Goal: Communication & Community: Answer question/provide support

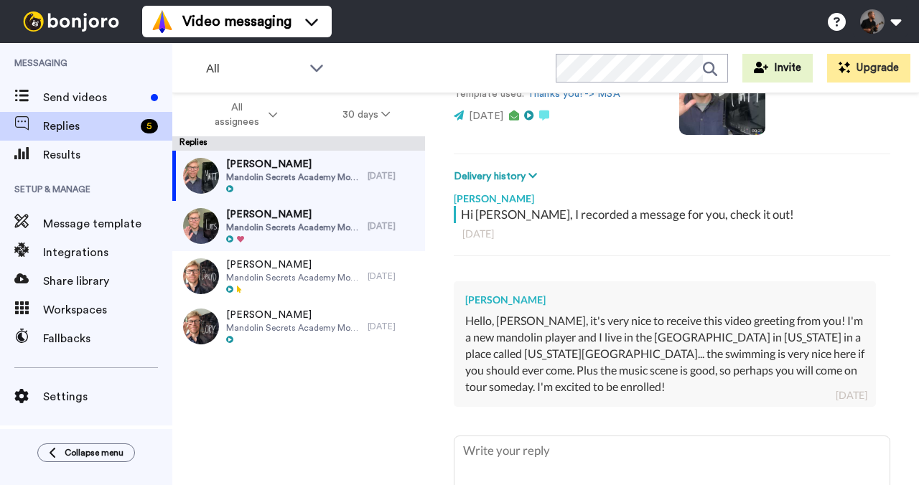
scroll to position [155, 0]
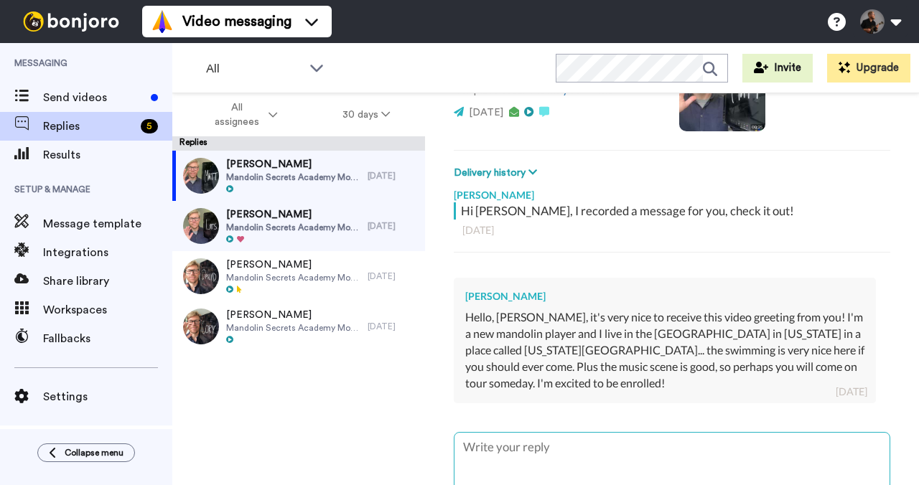
click at [570, 461] on textarea "To enrich screen reader interactions, please activate Accessibility in Grammarl…" at bounding box center [671, 479] width 435 height 92
type textarea "x"
paste textarea "Thanks! It all sounds good👍 🙂 If you feel like it, please leave us an introduct…"
type textarea "Thanks! It all sounds good👍 🙂 If you feel like it, please leave us an introduct…"
type textarea "x"
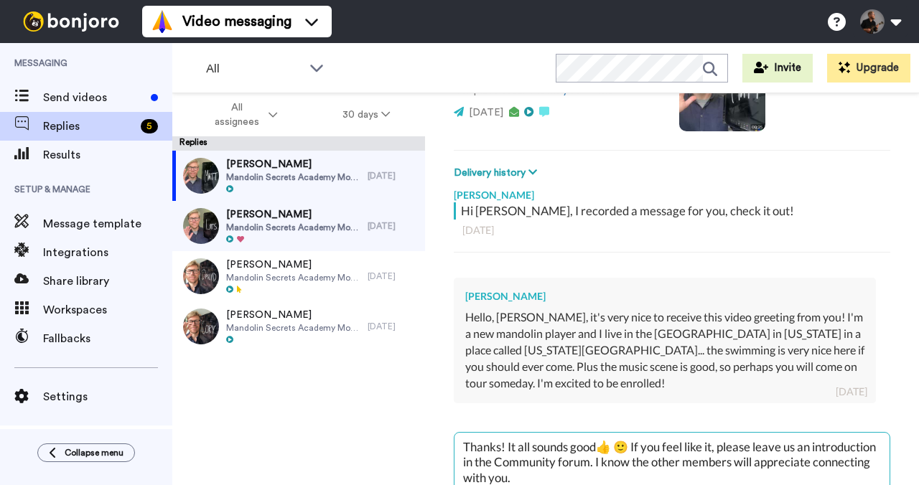
scroll to position [39, 0]
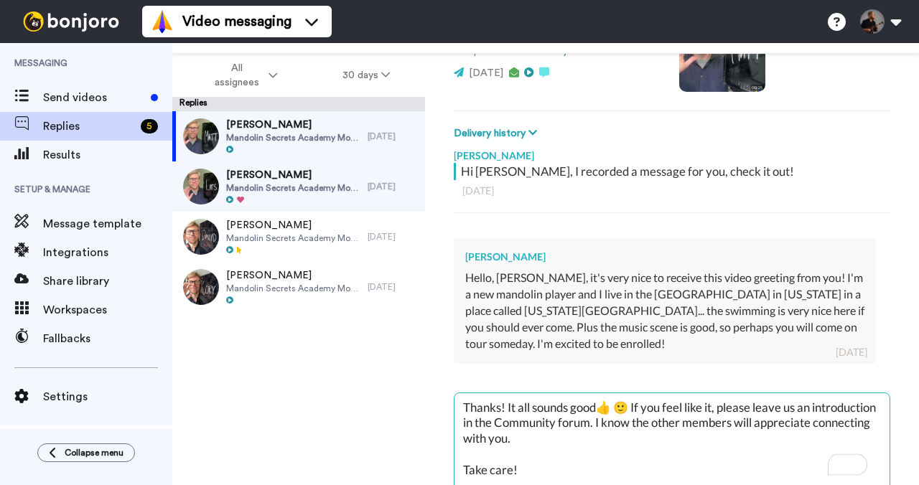
click at [502, 406] on textarea "Thanks! It all sounds good👍 🙂 If you feel like it, please leave us an introduct…" at bounding box center [671, 439] width 435 height 92
type textarea "Thanks ! It all sounds good👍 🙂 If you feel like it, please leave us an introduc…"
type textarea "x"
type textarea "Thanks M! It all sounds good👍 🙂 If you feel like it, please leave us an introdu…"
type textarea "x"
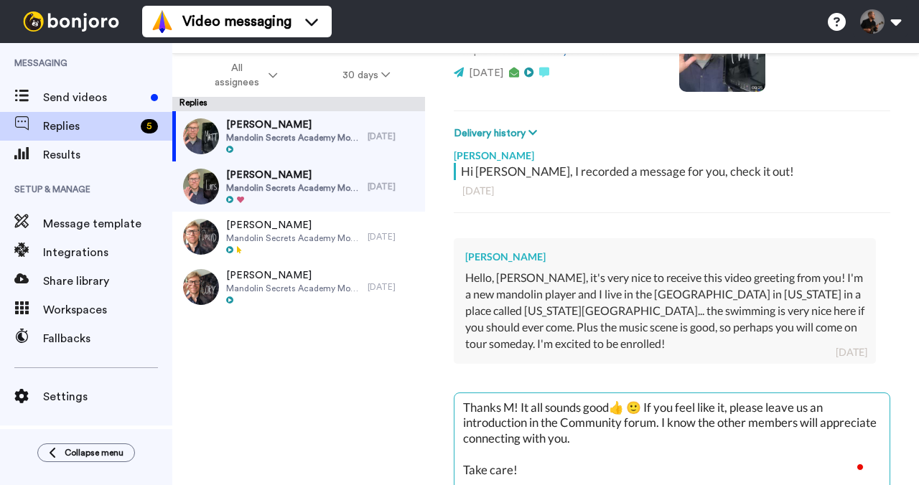
type textarea "Thanks [PERSON_NAME]! It all sounds good👍 🙂 If you feel like it, please leave u…"
type textarea "x"
type textarea "Thanks [PERSON_NAME]! It all sounds good👍 🙂 If you feel like it, please leave u…"
type textarea "x"
type textarea "Thanks [PERSON_NAME]! It all sounds good👍 🙂 If you feel like it, please leave u…"
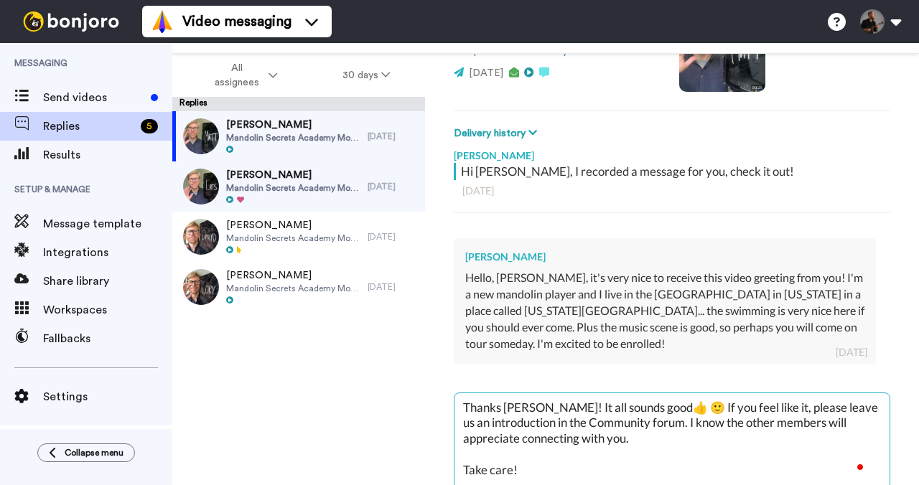
type textarea "x"
click at [658, 401] on textarea "Thanks [PERSON_NAME]! It all sounds good👍 🙂 If you feel like it, please leave u…" at bounding box center [671, 439] width 435 height 92
type textarea "Thanks [PERSON_NAME]! It all sounds good👍 🙂 If you feel like it, please leave u…"
type textarea "x"
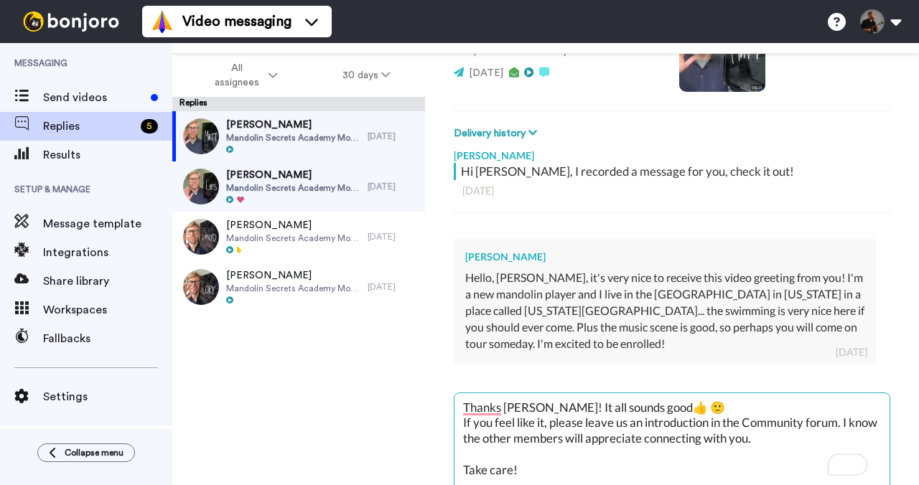
click at [640, 406] on textarea "Thanks [PERSON_NAME]! It all sounds good👍 🙂 If you feel like it, please leave u…" at bounding box center [671, 439] width 435 height 92
type textarea "Thanks [PERSON_NAME]! It all sounds good👍 🙂 If you feel like it, please leave u…"
type textarea "x"
type textarea "Thanks [PERSON_NAME]! It all sounds good👍 I 🙂 If you feel like it, please leave…"
type textarea "x"
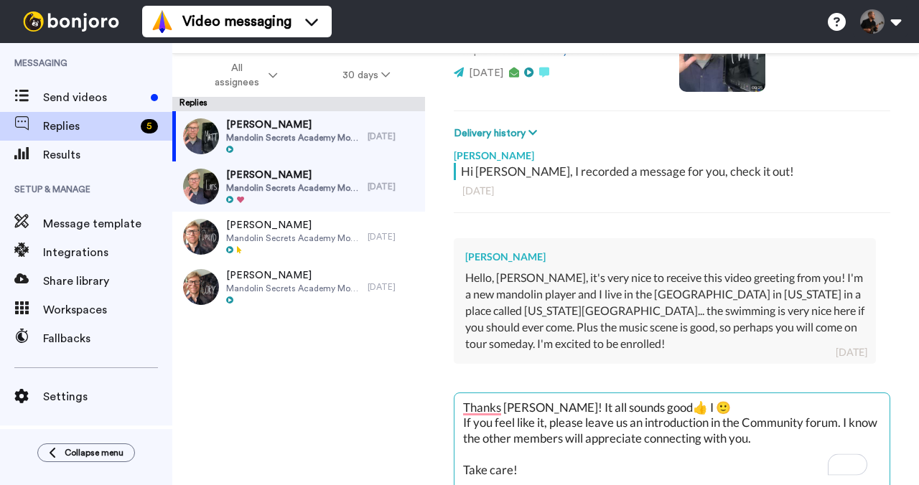
type textarea "Thanks [PERSON_NAME]! It all sounds good👍 I 🙂 If you feel like it, please leave…"
type textarea "x"
type textarea "Thanks [PERSON_NAME]! It all sounds good👍 I w 🙂 If you feel like it, please lea…"
type textarea "x"
type textarea "Thanks [PERSON_NAME]! It all sounds good👍 I wo 🙂 If you feel like it, please le…"
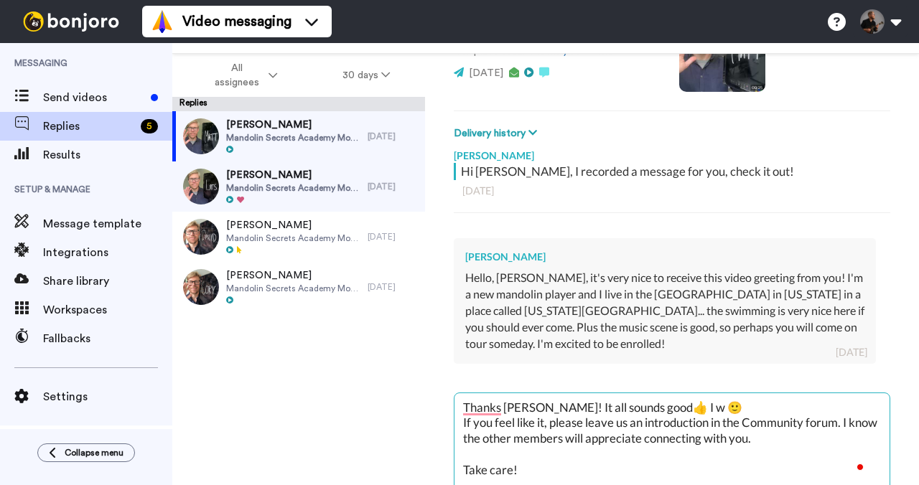
type textarea "x"
type textarea "Thanks [PERSON_NAME]! It all sounds good👍 I wou 🙂 If you feel like it, please l…"
type textarea "x"
type textarea "Thanks [PERSON_NAME]! It all sounds good👍 I woul 🙂 If you feel like it, please …"
type textarea "x"
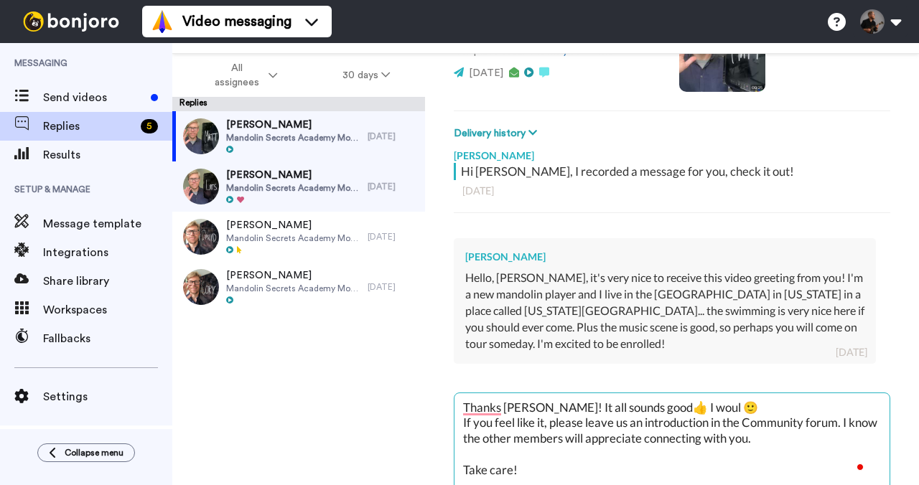
type textarea "Thanks [PERSON_NAME]! It all sounds good👍 I would 🙂 If you feel like it, please…"
type textarea "x"
type textarea "Thanks [PERSON_NAME]! It all sounds good👍 I would 🙂 If you feel like it, please…"
type textarea "x"
type textarea "Thanks [PERSON_NAME]! It all sounds good👍 I would f 🙂 If you feel like it, plea…"
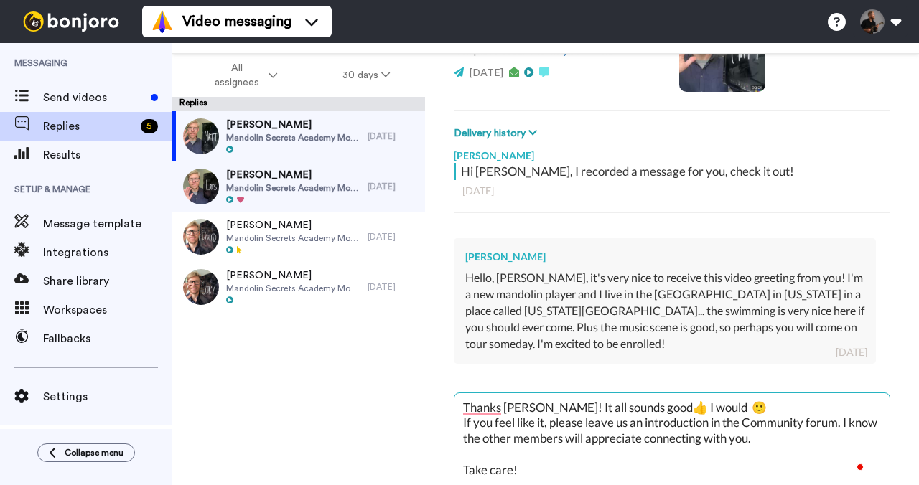
type textarea "x"
type textarea "Thanks [PERSON_NAME]! It all sounds good👍 I would fo 🙂 If you feel like it, ple…"
type textarea "x"
type textarea "Thanks [PERSON_NAME]! It all sounds good👍 I would for 🙂 If you feel like it, pl…"
type textarea "x"
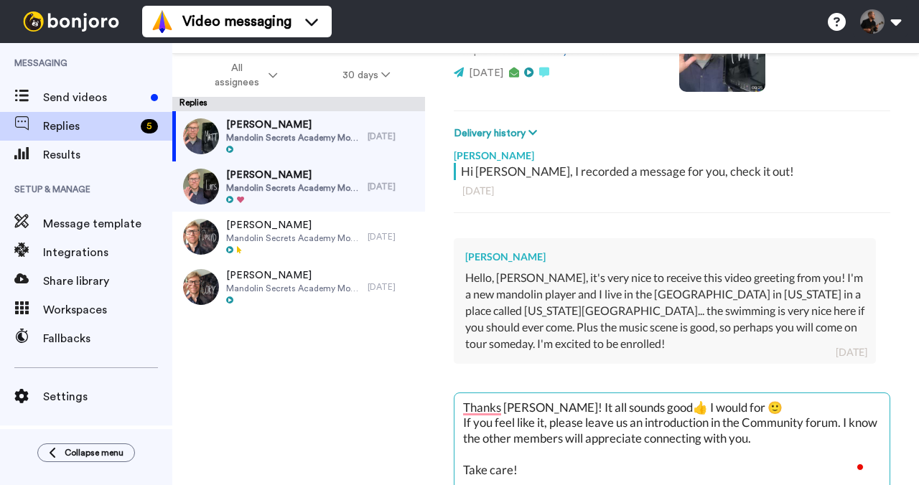
type textarea "Thanks [PERSON_NAME]! It all sounds good👍 I would for 🙂 If you feel like it, pl…"
type textarea "x"
type textarea "Thanks [PERSON_NAME]! It all sounds good👍 I would for s 🙂 If you feel like it, …"
type textarea "x"
type textarea "Thanks [PERSON_NAME]! It all sounds good👍 I would for su 🙂 If you feel like it,…"
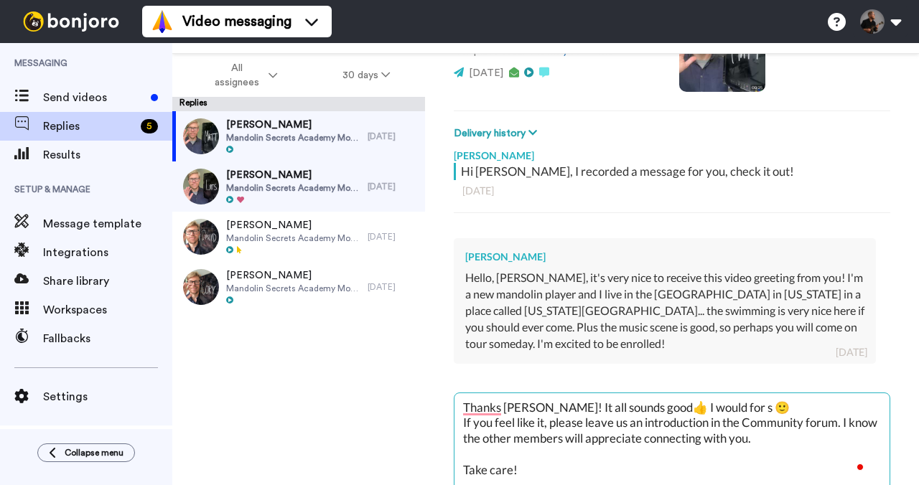
type textarea "x"
type textarea "Thanks [PERSON_NAME]! It all sounds good👍 I would for sur 🙂 If you feel like it…"
type textarea "x"
type textarea "Thanks [PERSON_NAME]! It all sounds good👍 I would for sure 🙂 If you feel like i…"
type textarea "x"
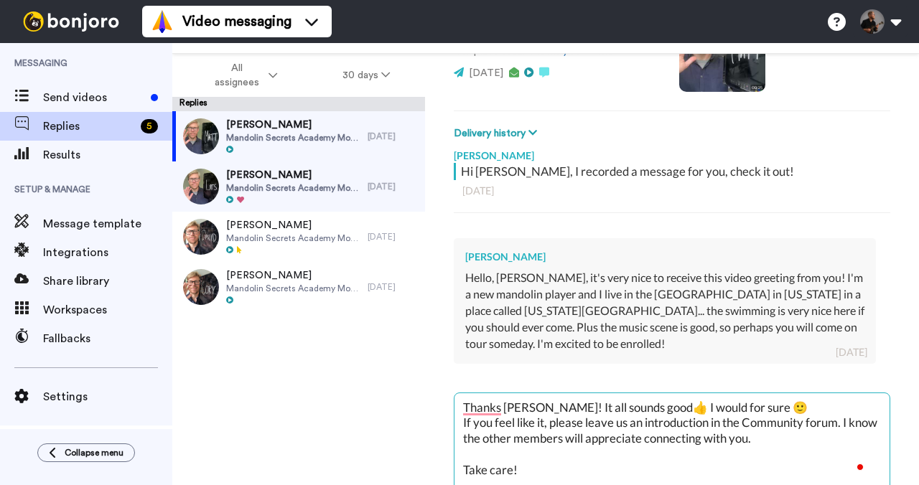
type textarea "Thanks [PERSON_NAME]! It all sounds good👍 I would for sure 🙂 If you feel like i…"
type textarea "x"
type textarea "Thanks [PERSON_NAME]! It all sounds good👍 I would for sure e 🙂 If you feel like…"
type textarea "x"
type textarea "Thanks [PERSON_NAME]! It all sounds good👍 I would for sure en 🙂 If you feel lik…"
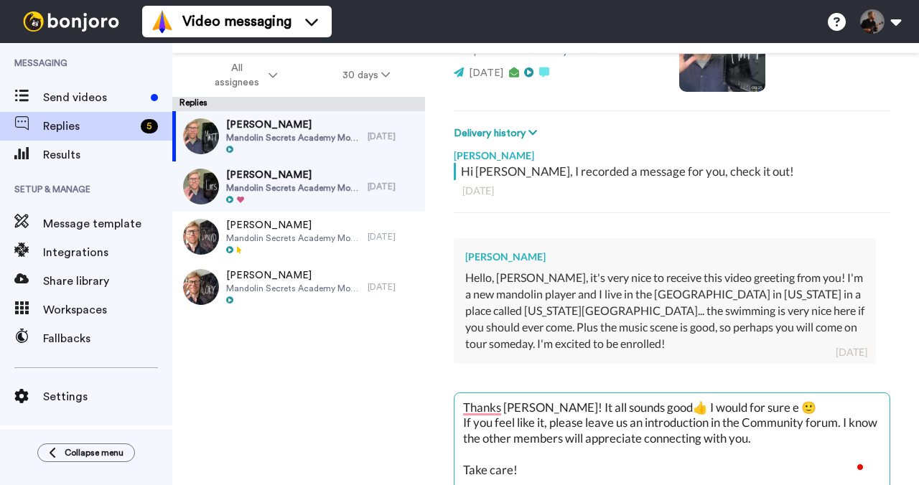
type textarea "x"
type textarea "Thanks [PERSON_NAME]! It all sounds good👍 I would for sure enj 🙂 If you feel li…"
type textarea "x"
type textarea "Thanks [PERSON_NAME]! It all sounds good👍 I would for sure enjo 🙂 If you feel l…"
type textarea "x"
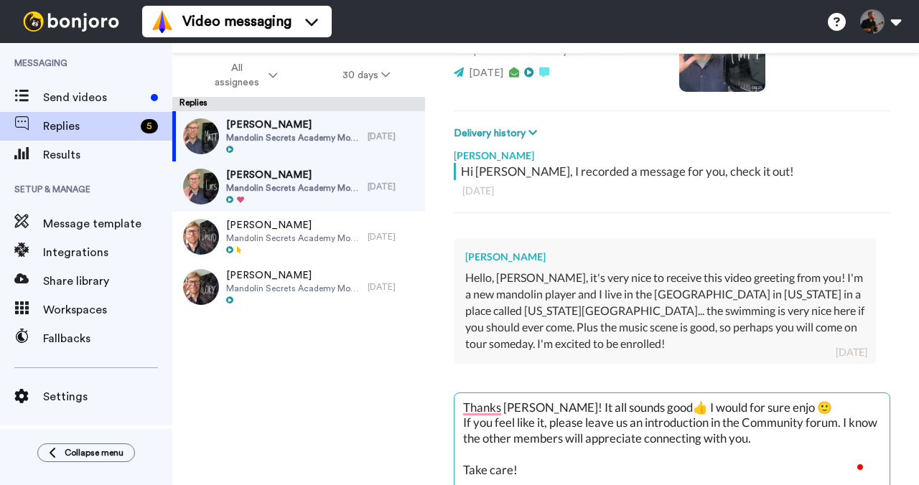
type textarea "Thanks [PERSON_NAME]! It all sounds good👍 I would for sure enjoy 🙂 If you feel …"
type textarea "x"
type textarea "Thanks [PERSON_NAME]! It all sounds good👍 I would for sure enjoy 🙂 If you feel …"
type textarea "x"
type textarea "Thanks [PERSON_NAME]! It all sounds good👍 I would for sure enjoy a 🙂 If you fee…"
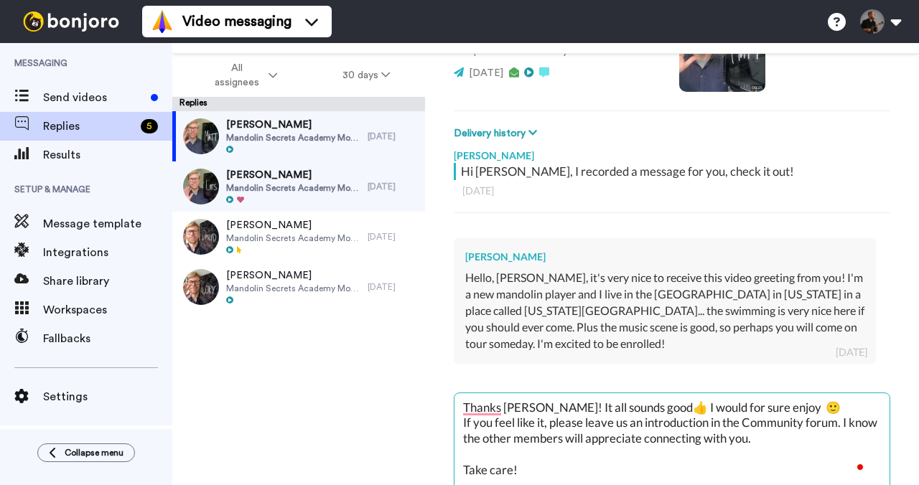
type textarea "x"
type textarea "Thanks [PERSON_NAME]! It all sounds good👍 I would for sure enjoy a 🙂 If you fee…"
type textarea "x"
type textarea "Thanks [PERSON_NAME]! It all sounds good👍 I would for sure enjoy a S 🙂 If you f…"
type textarea "x"
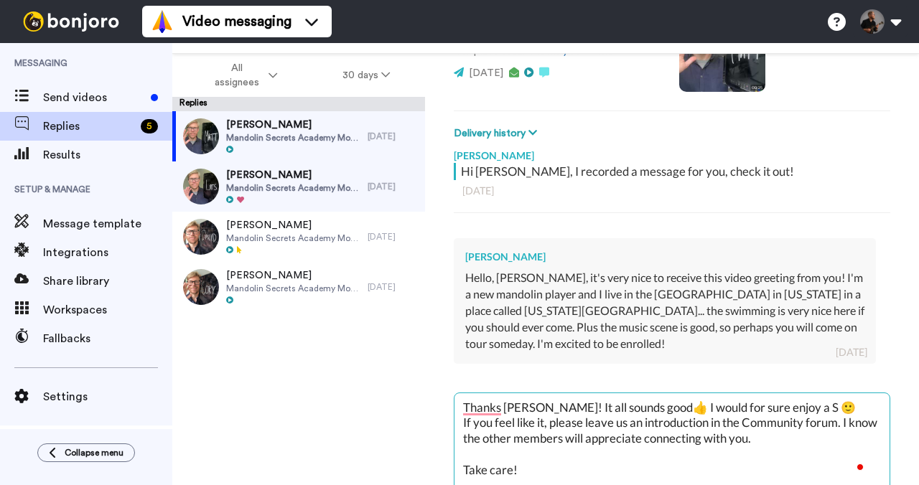
type textarea "Thanks [PERSON_NAME]! It all sounds good👍 I would for sure enjoy a Sw 🙂 If you …"
type textarea "x"
type textarea "Thanks [PERSON_NAME]! It all sounds good👍 I would for sure enjoy a Swi 🙂 If you…"
type textarea "x"
type textarea "Thanks [PERSON_NAME]! It all sounds good👍 I would for sure enjoy a Swim 🙂 If yo…"
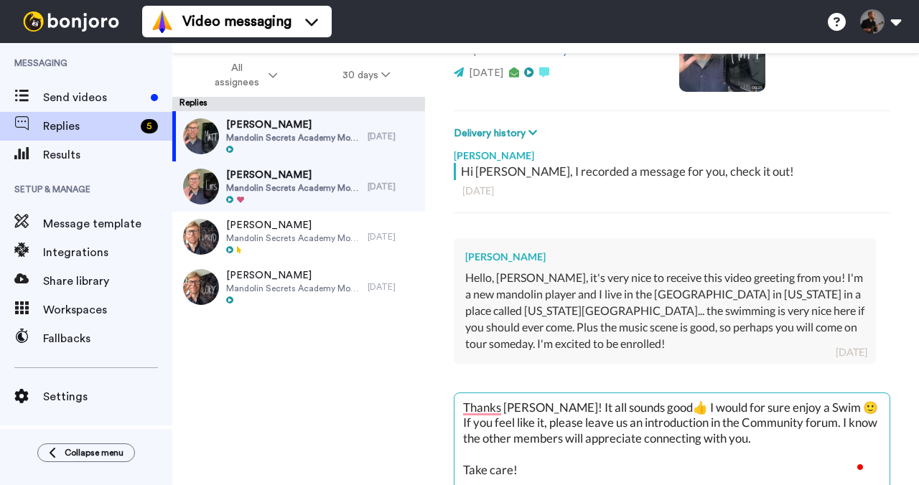
type textarea "x"
type textarea "Thanks [PERSON_NAME]! It all sounds good👍 I would for sure enjoy a Swim 🙂 If yo…"
type textarea "x"
type textarea "Thanks [PERSON_NAME]! It all sounds good👍 I would for sure enjoy a Swim i 🙂 If …"
type textarea "x"
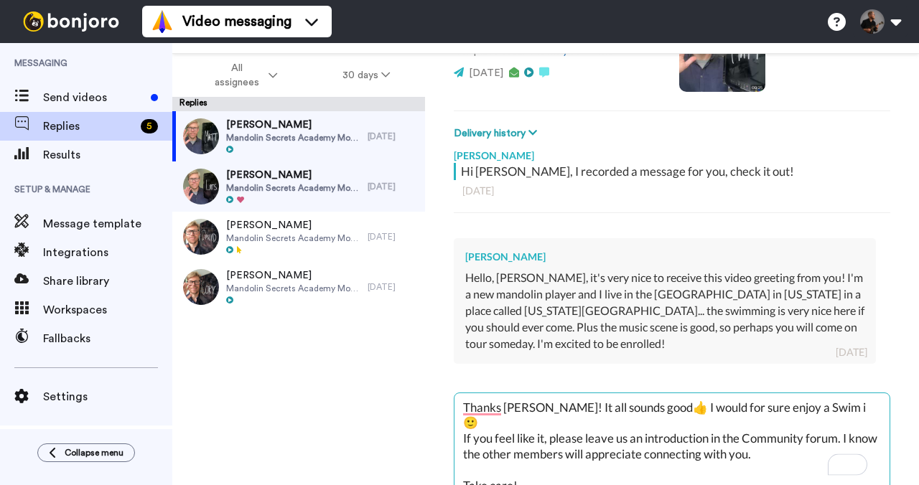
type textarea "Thanks [PERSON_NAME]! It all sounds good👍 I would for sure enjoy a Swim in 🙂 If…"
type textarea "x"
type textarea "Thanks [PERSON_NAME]! It all sounds good👍 I would for sure enjoy a Swim in 🙂 If…"
type textarea "x"
type textarea "Thanks [PERSON_NAME]! It all sounds good👍 I would for sure enjoy a Swim in C 🙂 …"
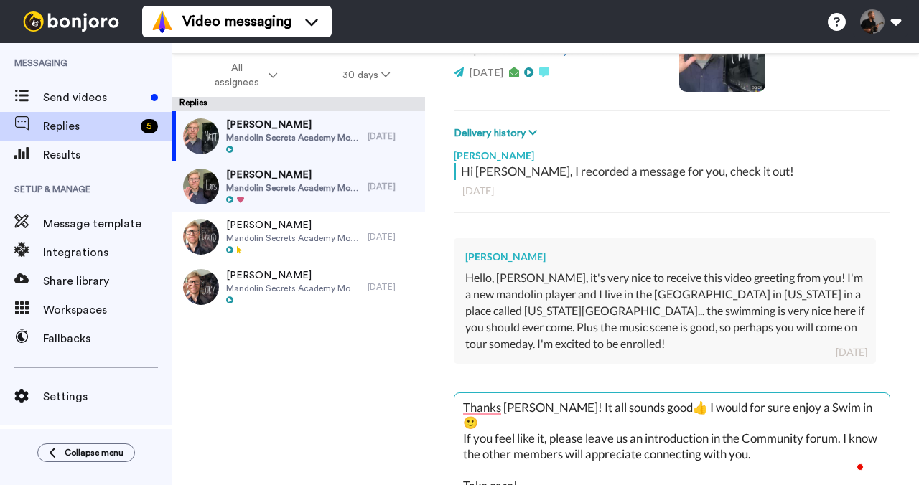
type textarea "x"
type textarea "Thanks [PERSON_NAME]! It all sounds good👍 I would for sure enjoy a Swim in [GEO…"
type textarea "x"
type textarea "Thanks [PERSON_NAME]! It all sounds good👍 I would for sure enjoy a Swim in Cal …"
type textarea "x"
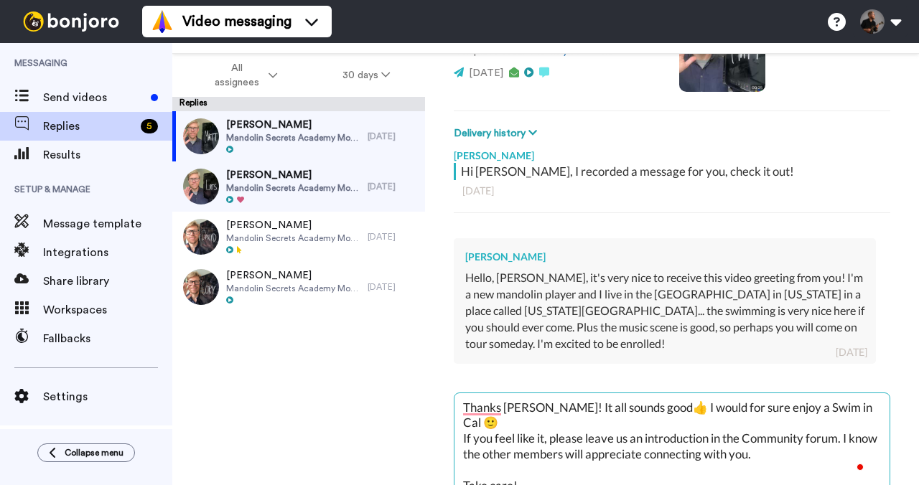
type textarea "Thanks [PERSON_NAME]! It all sounds good👍 I would for sure enjoy a Swim in [GEO…"
type textarea "x"
type textarea "Thanks [PERSON_NAME]! It all sounds good👍 I would for sure enjoy a Swim in [GEO…"
type textarea "x"
type textarea "Thanks [PERSON_NAME]! It all sounds good👍 I would for sure enjoy a Swim in [GEO…"
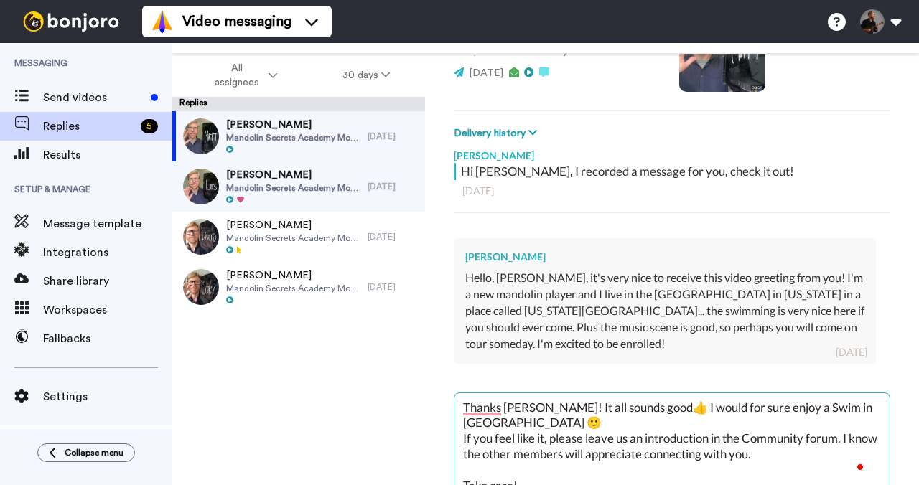
type textarea "x"
type textarea "Thanks [PERSON_NAME]! It all sounds good👍 I would for sure enjoy a Swim in [GEO…"
type textarea "x"
type textarea "Thanks [PERSON_NAME]! It all sounds good👍 I would for sure enjoy a Swim in Cali…"
type textarea "x"
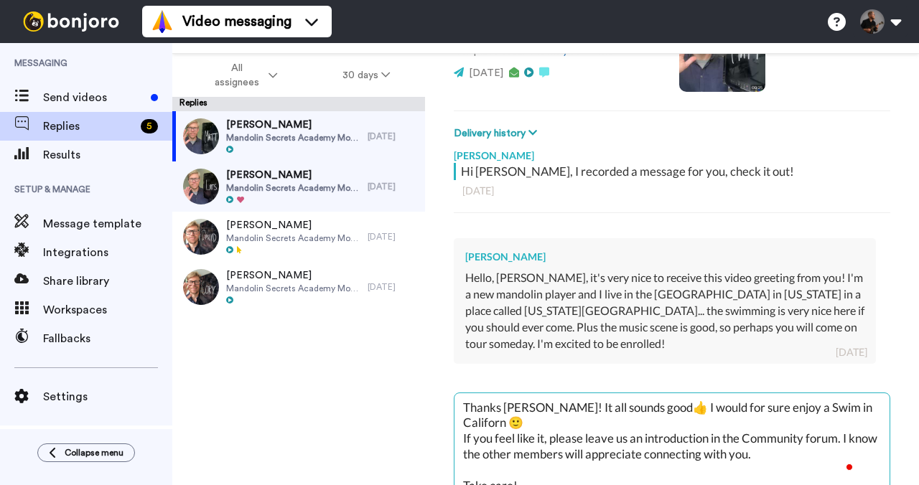
type textarea "Thanks [PERSON_NAME]! It all sounds good👍 I would for sure enjoy a Swim in Cali…"
type textarea "x"
type textarea "Thanks [PERSON_NAME]! It all sounds good👍 I would for sure enjoy a Swim in [US_…"
type textarea "x"
type textarea "Thanks [PERSON_NAME]! It all sounds good👍 I would for sure enjoy a Swim in [US_…"
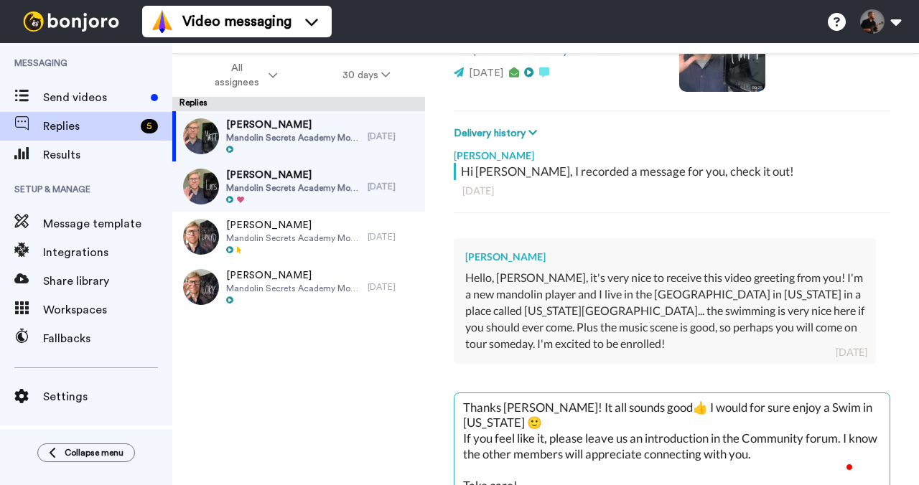
type textarea "x"
type textarea "Thanks [PERSON_NAME]! It all sounds good👍 I would for sure enjoy a Swim in [US_…"
type textarea "x"
click at [777, 409] on textarea "Thanks [PERSON_NAME]! It all sounds good👍 I would for sure enjoy a Swim in [US_…" at bounding box center [671, 439] width 435 height 92
type textarea "Thanks [PERSON_NAME]! It all sounds good👍 I would for sure enjoy a wim in [US_S…"
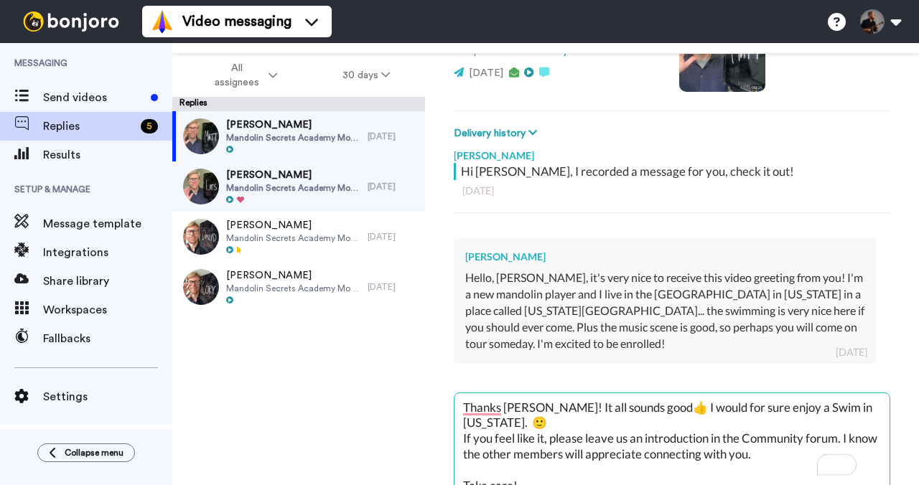
type textarea "x"
type textarea "Thanks [PERSON_NAME]! It all sounds good👍 I would for sure enjoy a swim in [US_…"
type textarea "x"
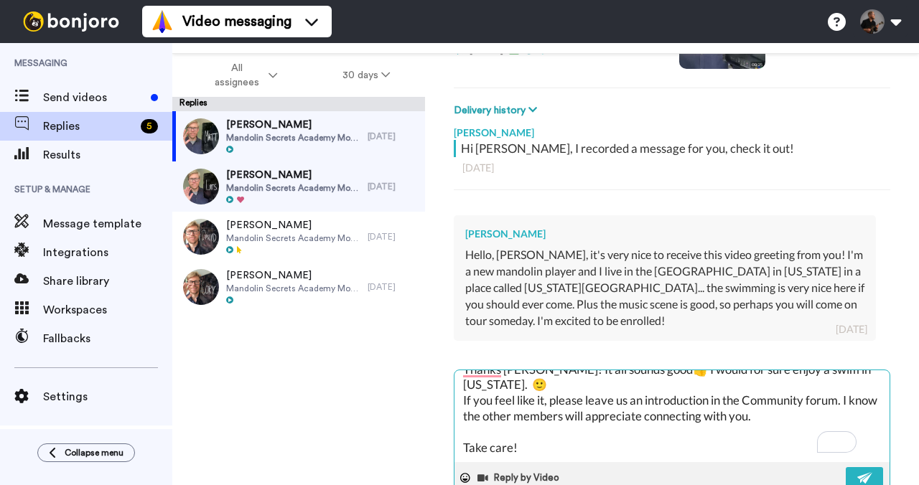
scroll to position [263, 0]
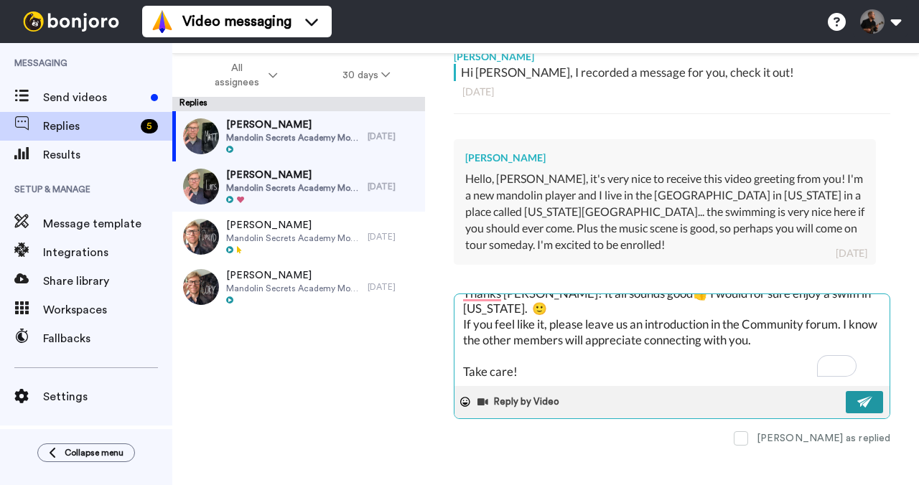
type textarea "Thanks [PERSON_NAME]! It all sounds good👍 I would for sure enjoy a swim in [US_…"
click at [857, 396] on img at bounding box center [865, 401] width 16 height 11
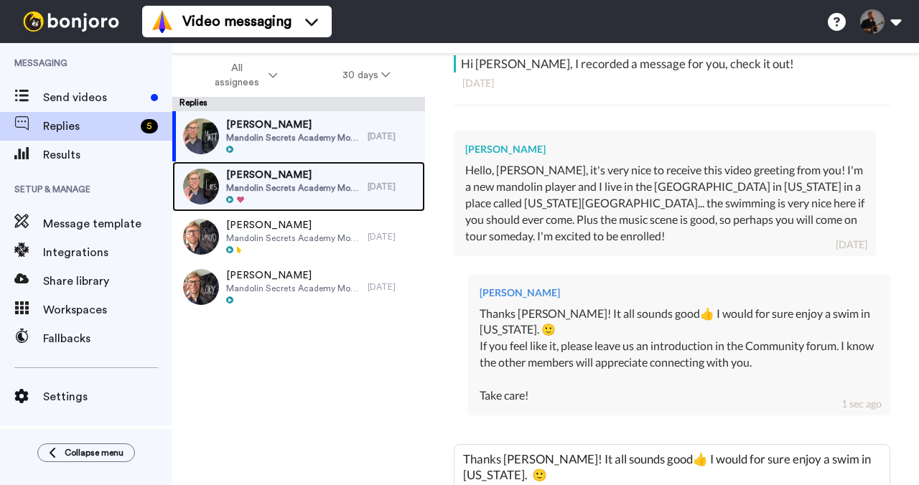
click at [291, 195] on div "[PERSON_NAME] Mandolin Secrets Academy Monthly" at bounding box center [293, 186] width 134 height 37
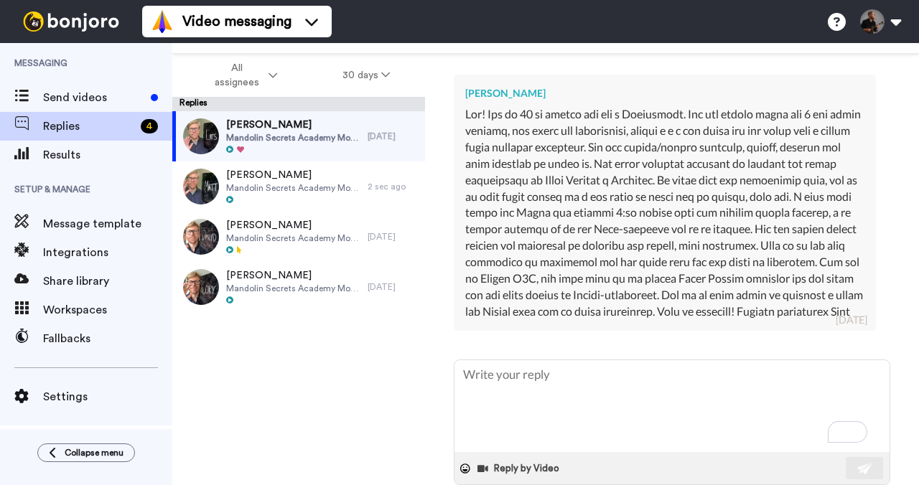
type textarea "x"
type textarea "T"
type textarea "x"
type textarea "Tc"
type textarea "x"
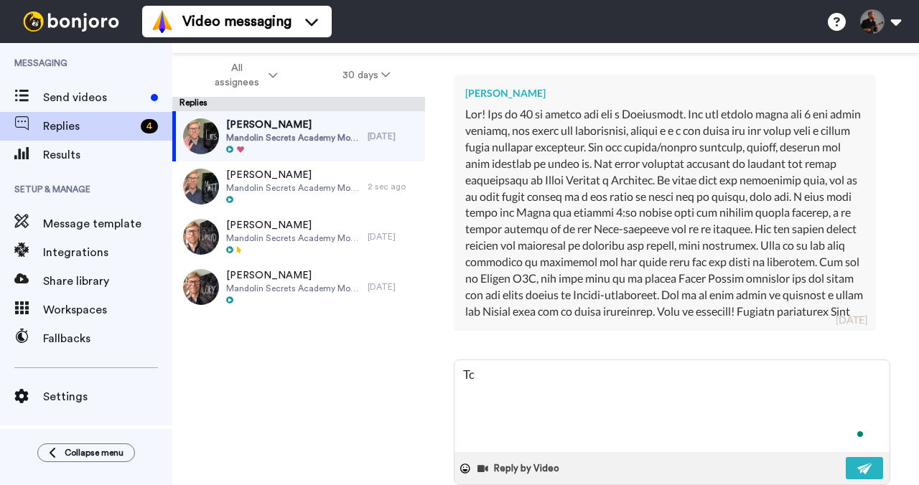
type textarea "T"
type textarea "x"
type textarea "Ta"
type textarea "x"
type textarea "Tac"
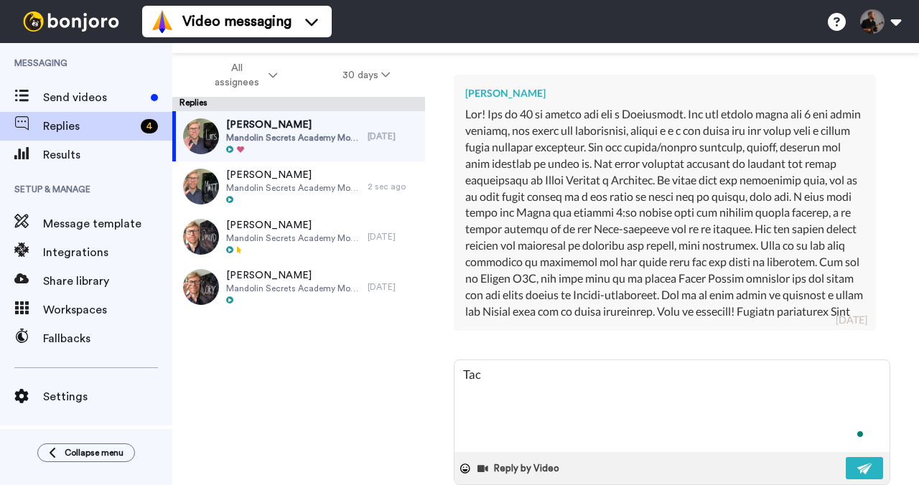
type textarea "x"
type textarea "Tack"
type textarea "x"
type textarea "Tack"
type textarea "x"
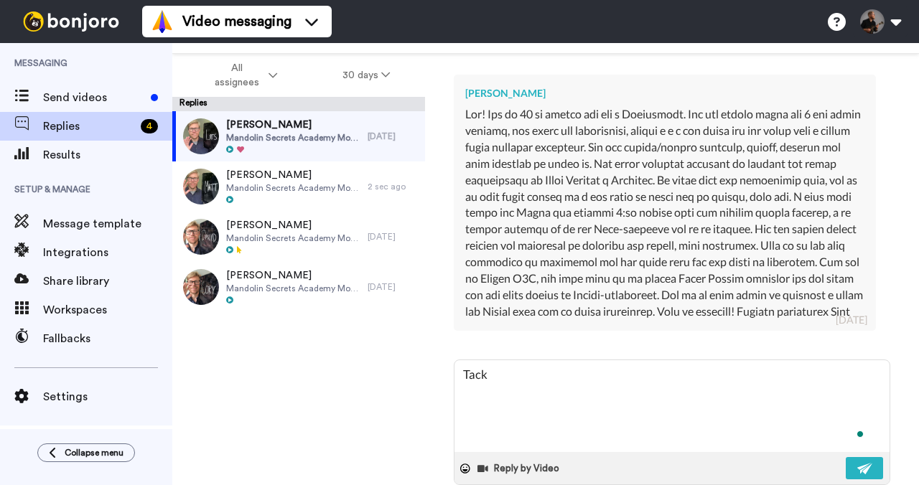
type textarea "Tack l"
type textarea "x"
type textarea "Tack"
type textarea "x"
type textarea "Tack L"
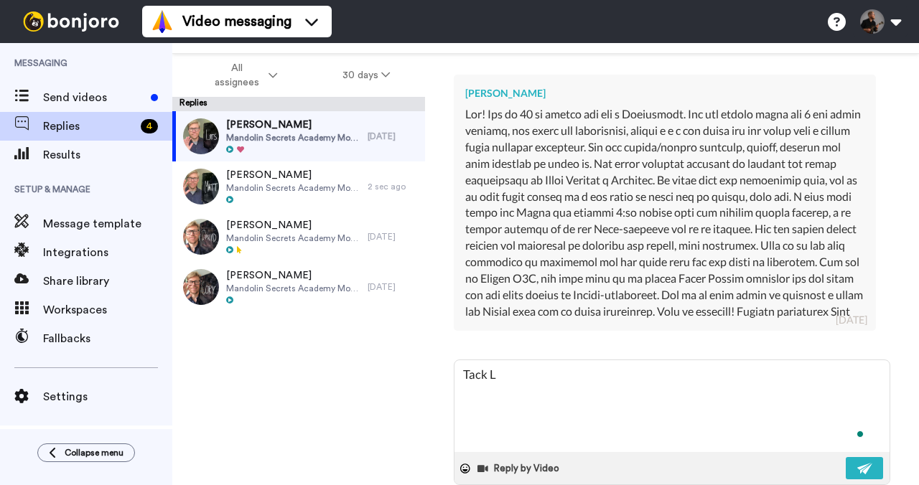
type textarea "x"
type textarea "Tack La"
type textarea "x"
type textarea "Tack Lar"
type textarea "x"
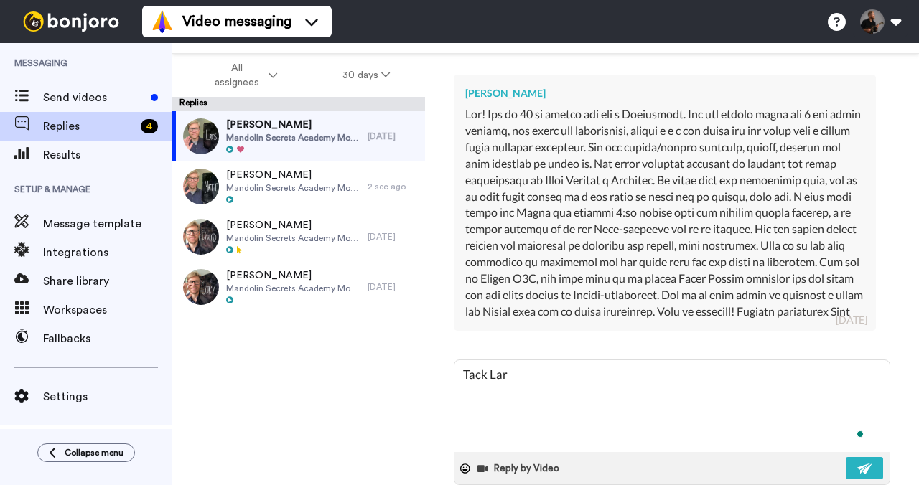
type textarea "[PERSON_NAME]"
type textarea "x"
type textarea "Tack [PERSON_NAME]!"
type textarea "x"
type textarea "Tack [PERSON_NAME]!"
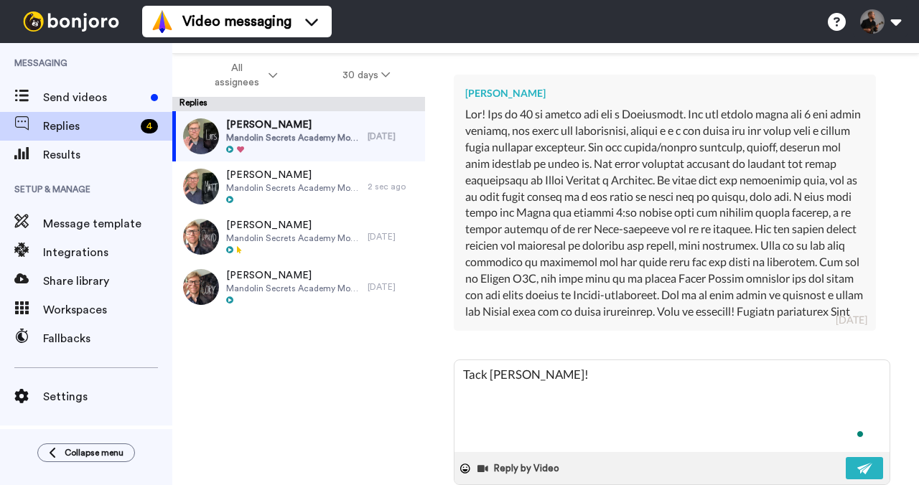
type textarea "x"
type textarea "Tack [PERSON_NAME]! D"
type textarea "x"
type textarea "Tack [PERSON_NAME]! De"
type textarea "x"
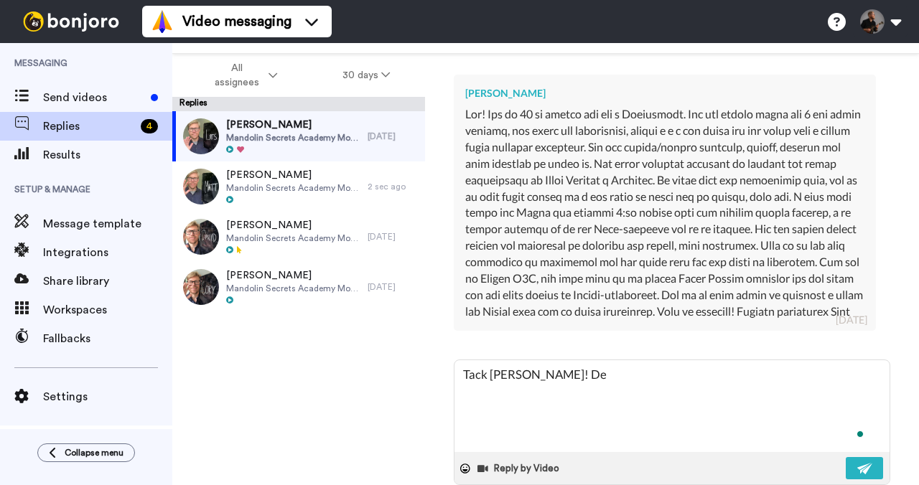
type textarea "Tack [PERSON_NAME]! Det"
type textarea "x"
type textarea "Tack [PERSON_NAME]! Det"
type textarea "x"
type textarea "Tack [PERSON_NAME]! Det l"
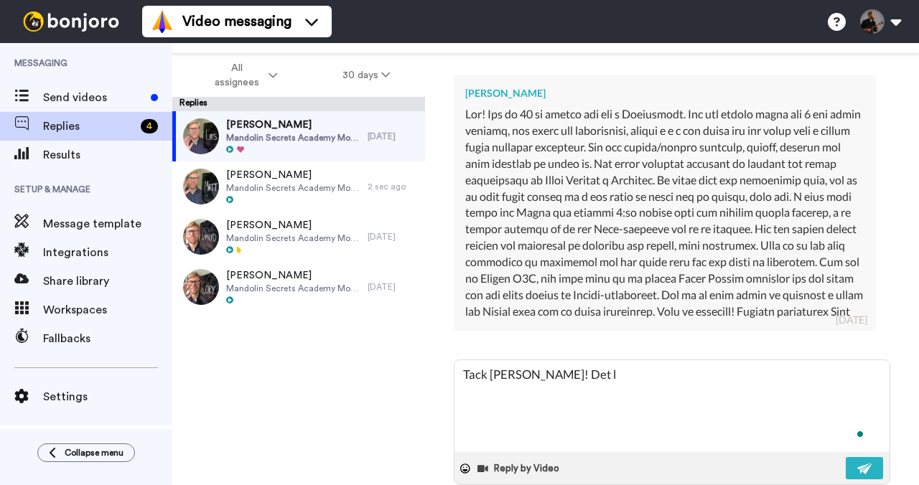
type textarea "x"
type textarea "Tack [PERSON_NAME]! Det lt"
type textarea "x"
type textarea "Tack [PERSON_NAME]! Det lte"
type textarea "x"
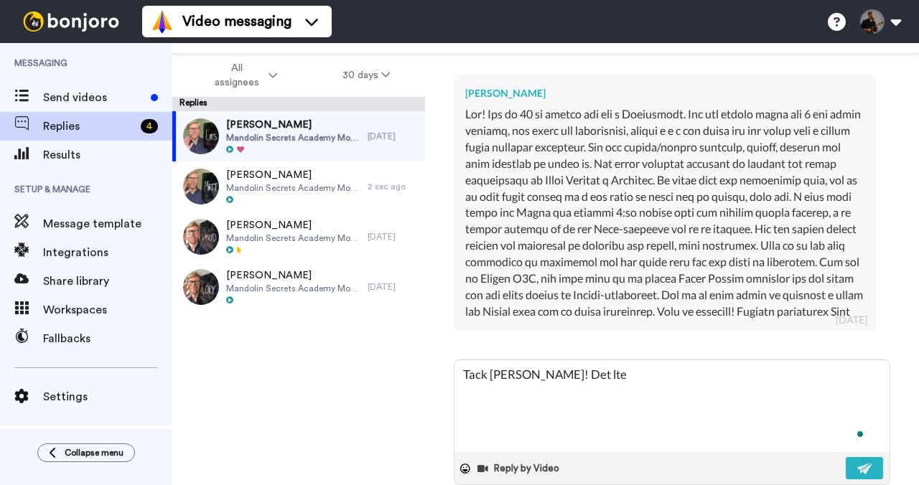
type textarea "Tack [PERSON_NAME]! Det lter"
type textarea "x"
type textarea "Tack [PERSON_NAME]! Det lter"
type textarea "x"
type textarea "Tack [PERSON_NAME]! Det lter b"
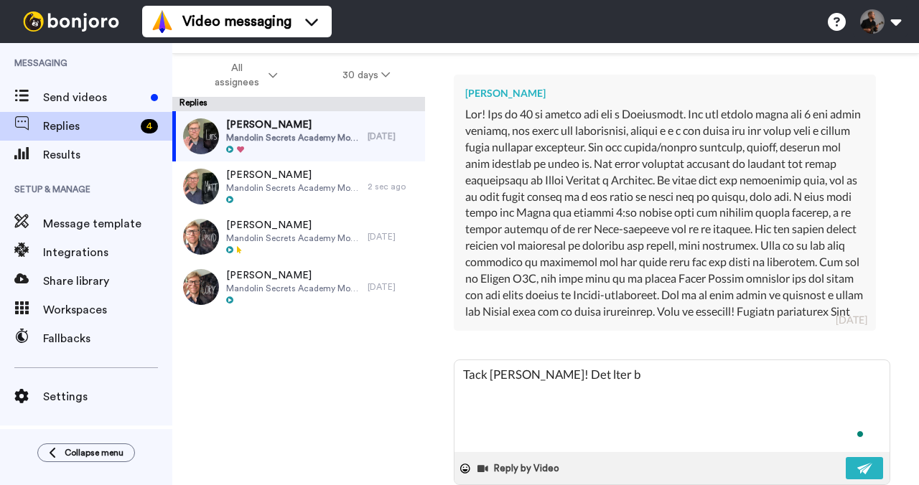
type textarea "x"
type textarea "Tack [PERSON_NAME]! Det lter br"
type textarea "x"
type textarea "Tack [PERSON_NAME]! Det lter bra"
type textarea "x"
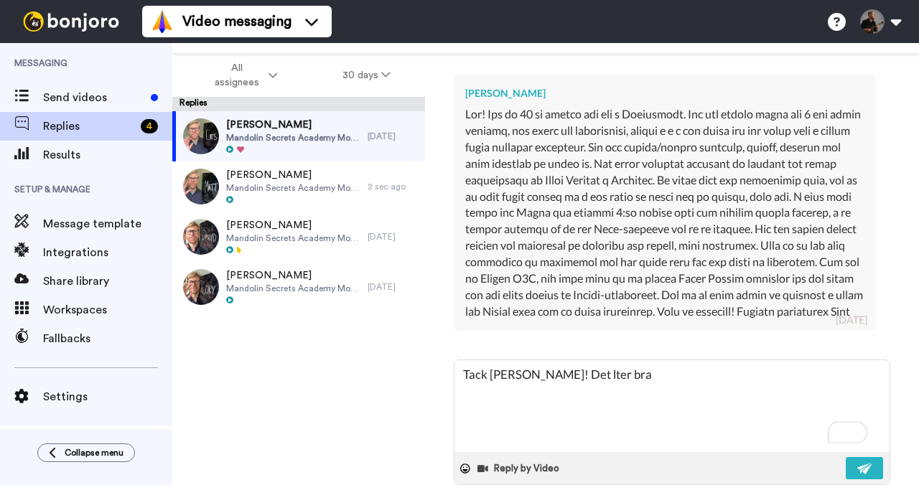
type textarea "Tack [PERSON_NAME]! Det låter bra"
type textarea "x"
type textarea "Tack [PERSON_NAME]! Det låter bra."
type textarea "x"
type textarea "Tack [PERSON_NAME]! Det låter bra."
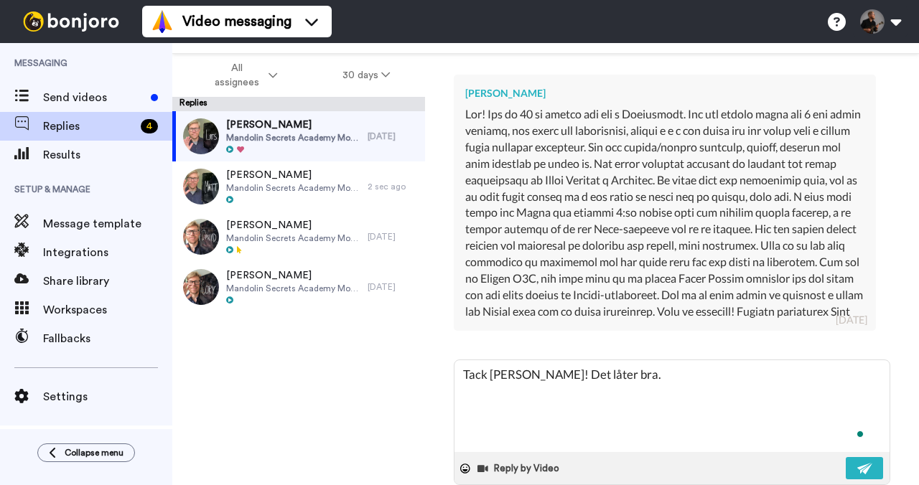
type textarea "x"
type textarea "Tack [PERSON_NAME]! Det låter bra. J"
type textarea "x"
type textarea "Tack [PERSON_NAME]! Det låter bra. Jag"
type textarea "x"
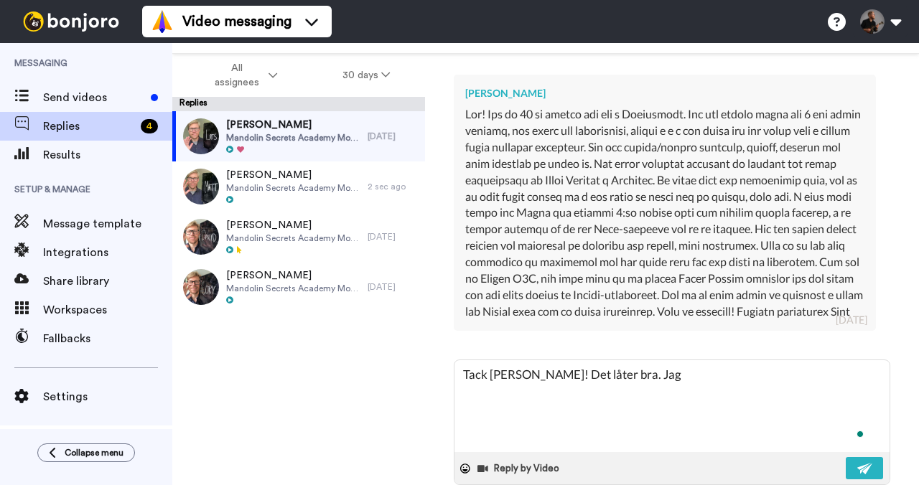
type textarea "Tack [PERSON_NAME]! Det låter bra. Jag"
type textarea "x"
type textarea "Tack [PERSON_NAME]! Det låter bra. Jag k"
type textarea "x"
type textarea "Tack [PERSON_NAME]! Det låter bra. Jag kä"
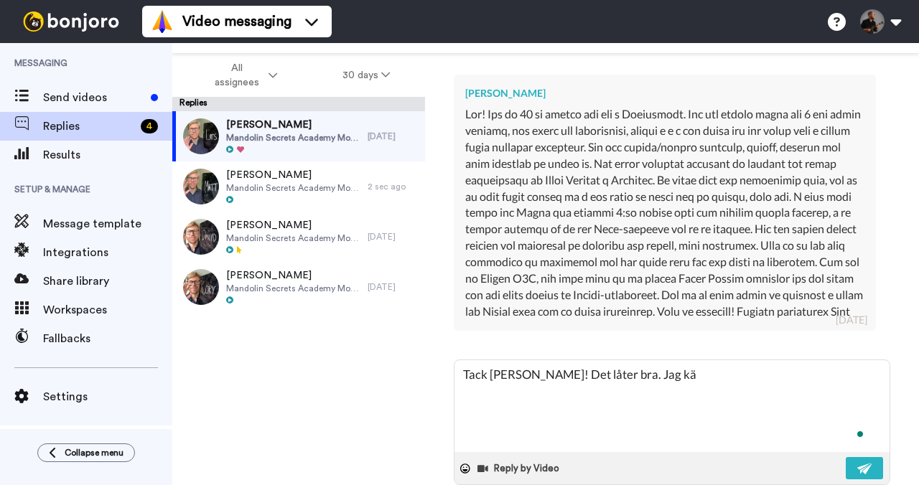
type textarea "x"
type textarea "Tack [PERSON_NAME]! Det låter bra. Jag kän"
type textarea "x"
type textarea "Tack [PERSON_NAME]! Det låter bra. Jag känne"
type textarea "x"
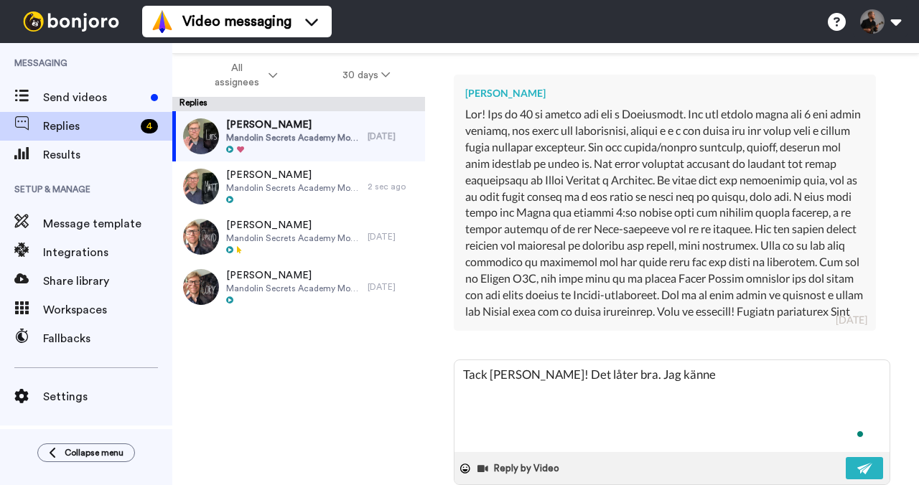
type textarea "Tack [PERSON_NAME]! Det låter bra. Jag känner"
type textarea "x"
type textarea "Tack [PERSON_NAME]! Det låter bra. Jag känner"
type textarea "x"
type textarea "Tack [PERSON_NAME]! Det låter bra. Jag känner t"
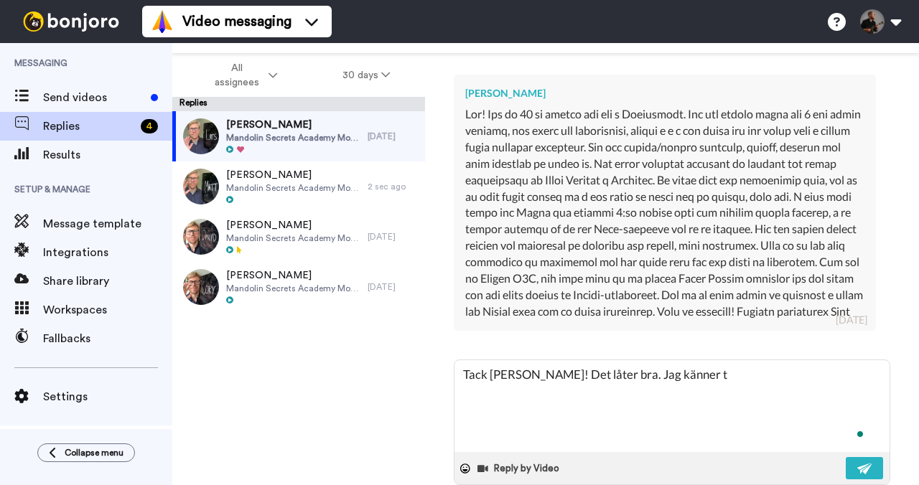
type textarea "x"
type textarea "Tack [PERSON_NAME]! Det låter bra. Jag känner ti"
type textarea "x"
type textarea "Tack [PERSON_NAME]! Det låter bra. Jag känner til"
type textarea "x"
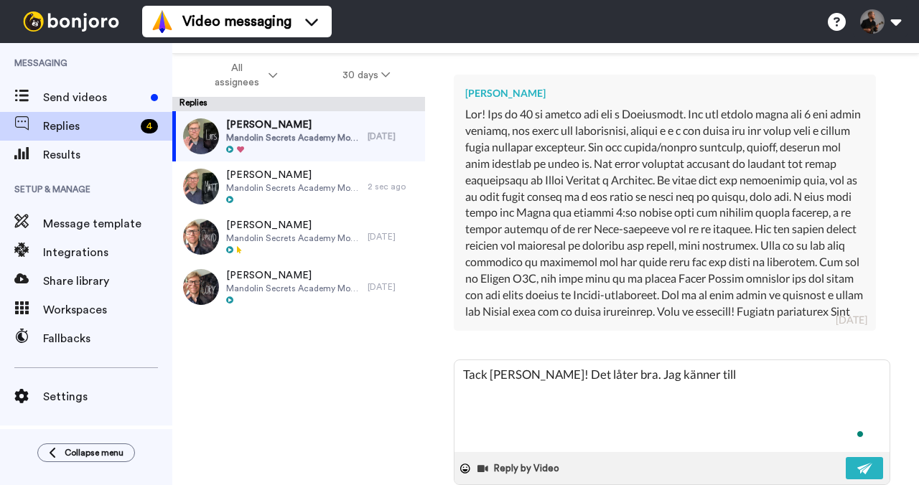
type textarea "Tack [PERSON_NAME]! Det låter bra. Jag känner till"
type textarea "x"
type textarea "Tack [PERSON_NAME]! Det låter bra. Jag känner till E"
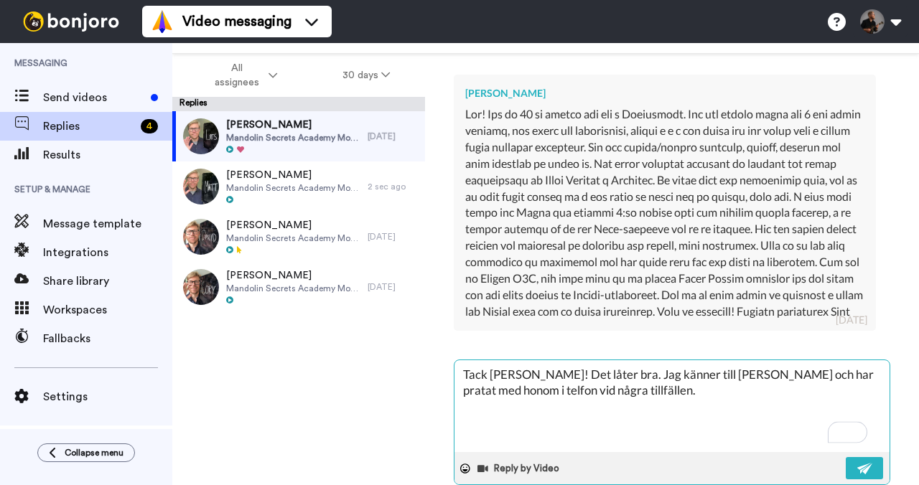
click at [522, 407] on textarea "Tack [PERSON_NAME]! Det låter bra. Jag känner till [PERSON_NAME] och har pratat…" at bounding box center [671, 406] width 435 height 92
click at [697, 401] on textarea "Tack [PERSON_NAME]! Det låter bra. Jag känner till [PERSON_NAME] och har pratat…" at bounding box center [671, 406] width 435 height 92
drag, startPoint x: 583, startPoint y: 444, endPoint x: 462, endPoint y: 440, distance: 120.7
click at [462, 440] on textarea "Tack [PERSON_NAME]! Det låter bra. Jag känner till [PERSON_NAME] och har pratat…" at bounding box center [671, 406] width 435 height 92
paste textarea "Om du känner för det får du gärna lämna en liten introduktion i vår community f…"
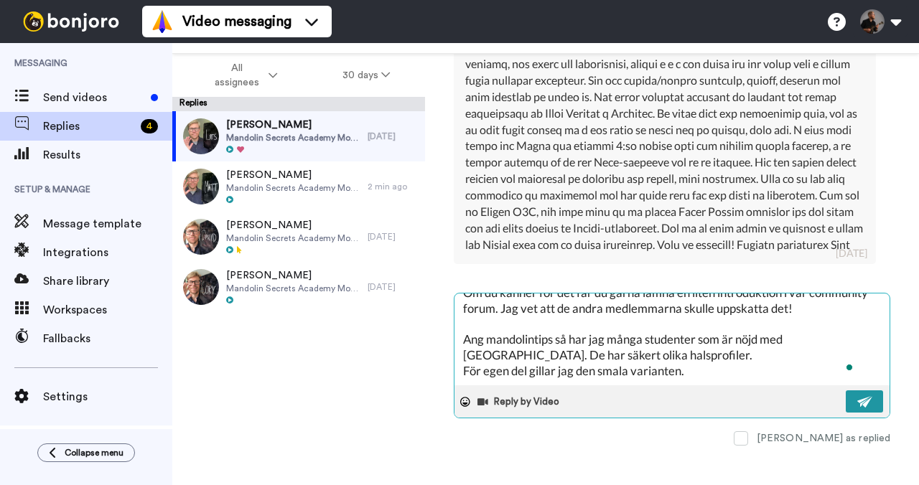
scroll to position [86, 0]
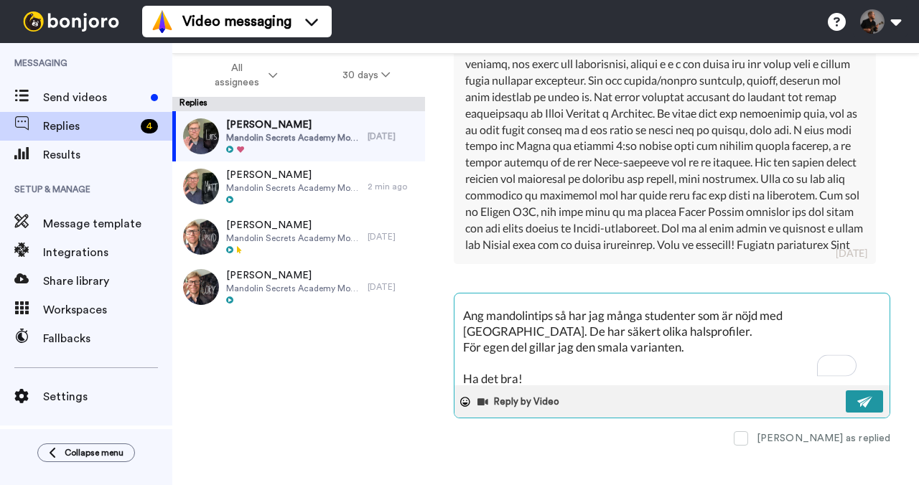
click at [857, 401] on img at bounding box center [865, 401] width 16 height 11
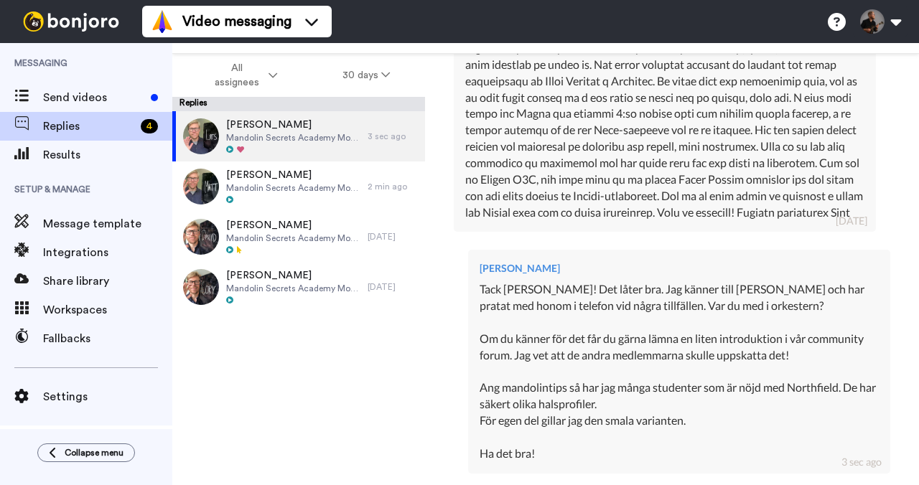
scroll to position [418, 0]
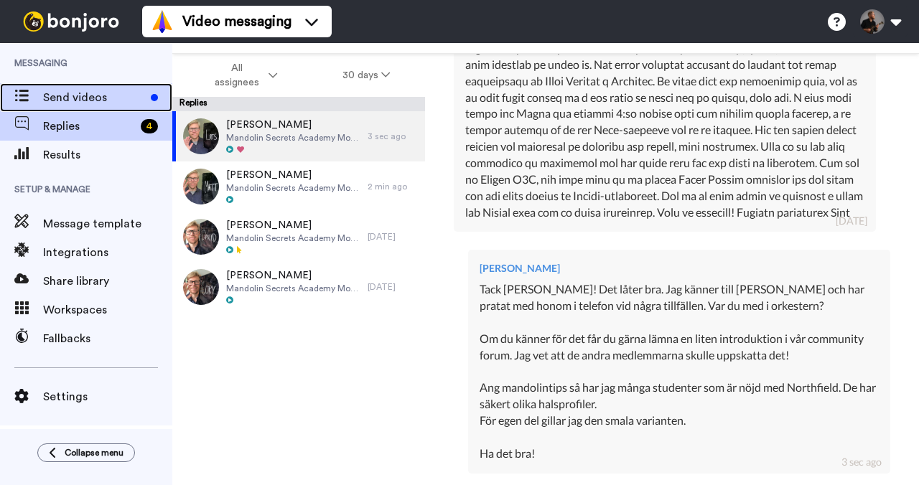
click at [92, 98] on span "Send videos" at bounding box center [94, 97] width 102 height 17
